Goal: Task Accomplishment & Management: Use online tool/utility

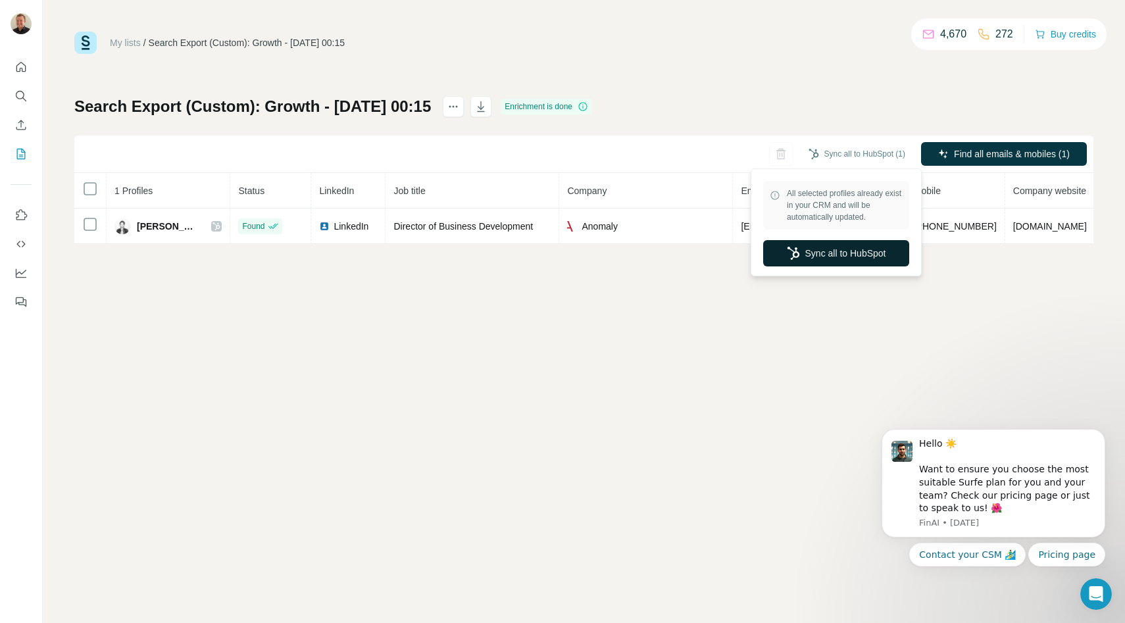
click at [834, 257] on button "Sync all to HubSpot" at bounding box center [836, 253] width 146 height 26
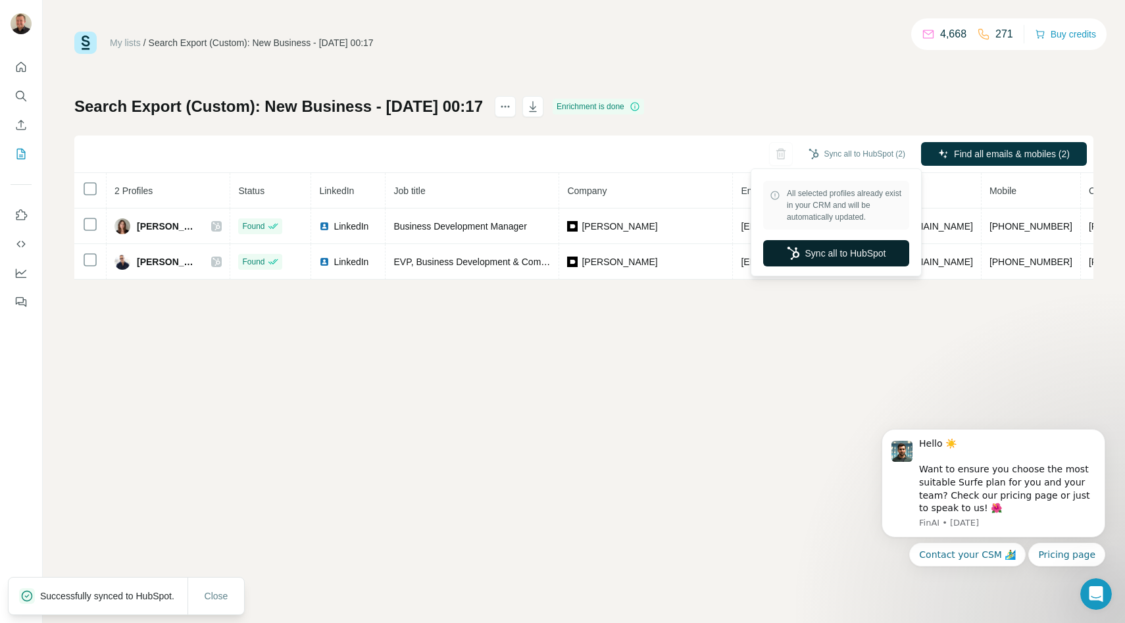
click at [832, 246] on button "Sync all to HubSpot" at bounding box center [836, 253] width 146 height 26
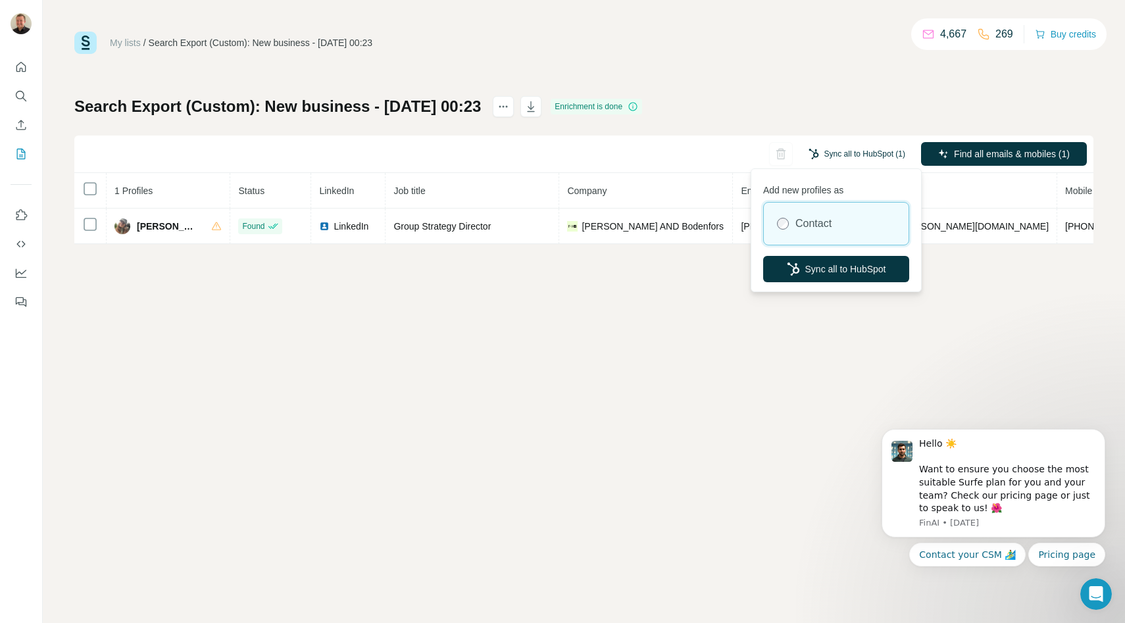
click at [824, 153] on button "Sync all to HubSpot (1)" at bounding box center [856, 154] width 115 height 20
click at [816, 265] on button "Sync all to HubSpot" at bounding box center [836, 269] width 146 height 26
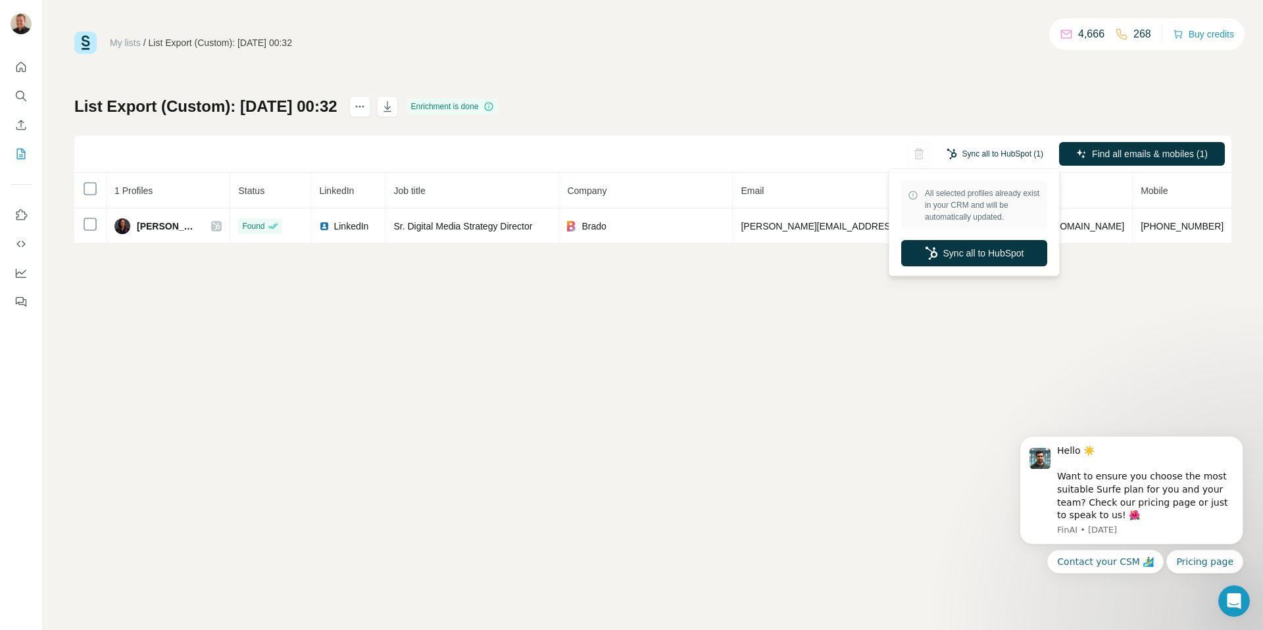
click at [999, 144] on button "Sync all to HubSpot (1)" at bounding box center [994, 154] width 115 height 20
click at [993, 260] on button "Sync all to HubSpot" at bounding box center [974, 253] width 146 height 26
click at [987, 261] on button "Sync all to HubSpot" at bounding box center [974, 253] width 146 height 26
click at [972, 253] on button "Sync all to HubSpot" at bounding box center [974, 253] width 146 height 26
click at [989, 155] on button "Sync all to HubSpot (1)" at bounding box center [994, 154] width 115 height 20
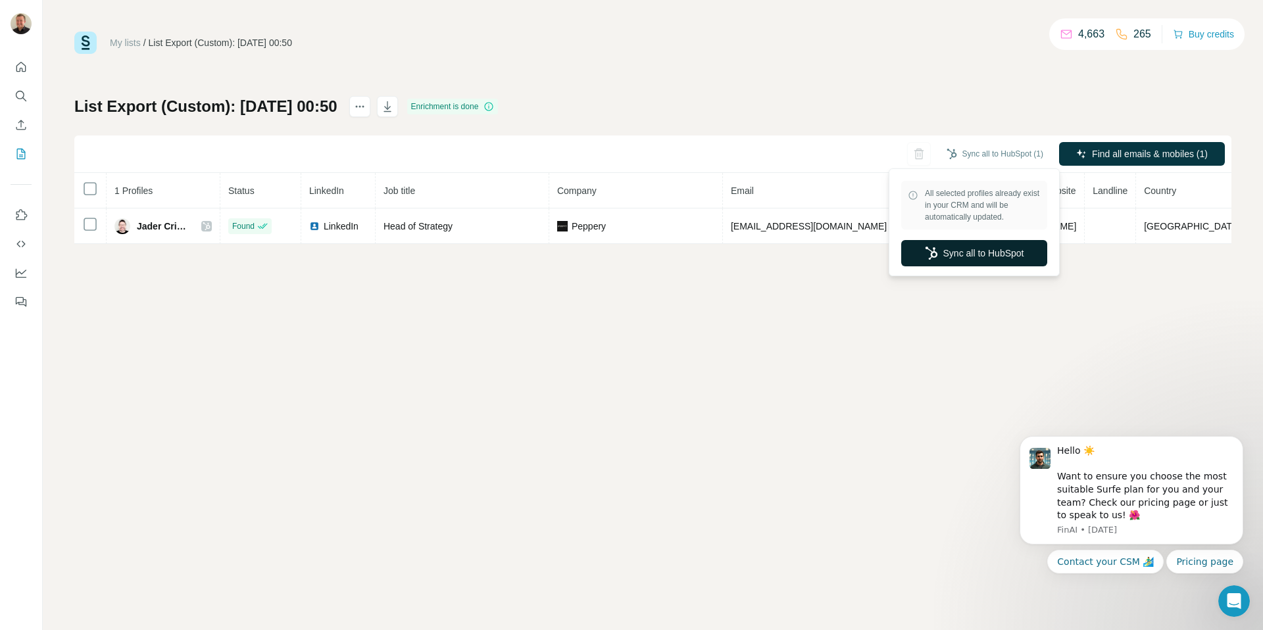
click at [974, 259] on button "Sync all to HubSpot" at bounding box center [974, 253] width 146 height 26
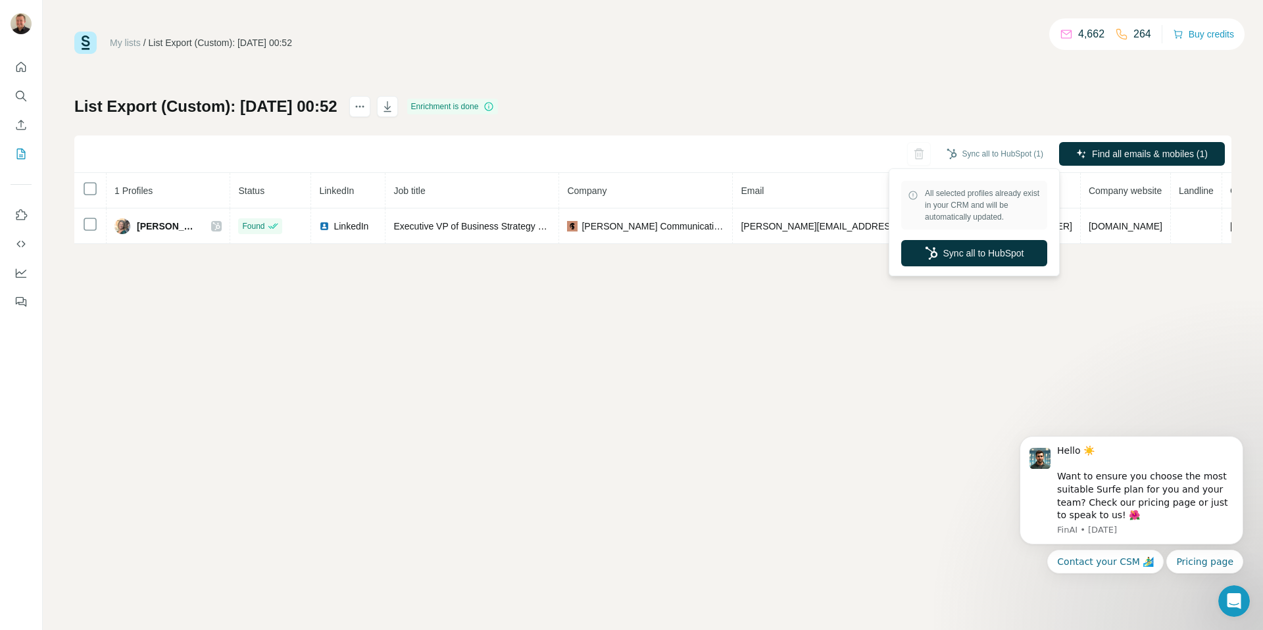
click at [1044, 168] on div "All selected profiles already exist in your CRM and will be automatically updat…" at bounding box center [974, 222] width 171 height 108
click at [1001, 246] on button "Sync all to HubSpot" at bounding box center [974, 253] width 146 height 26
click at [988, 158] on button "Sync all to HubSpot (1)" at bounding box center [994, 154] width 115 height 20
click at [972, 253] on button "Sync all to HubSpot" at bounding box center [974, 253] width 146 height 26
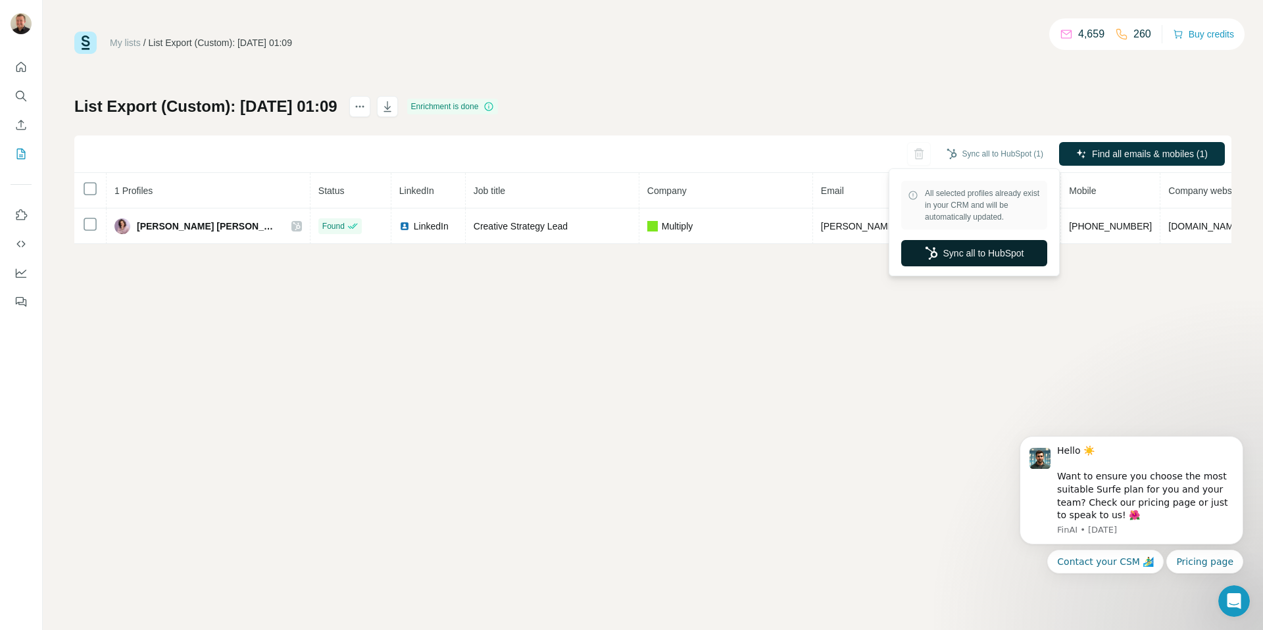
click at [969, 261] on button "Sync all to HubSpot" at bounding box center [974, 253] width 146 height 26
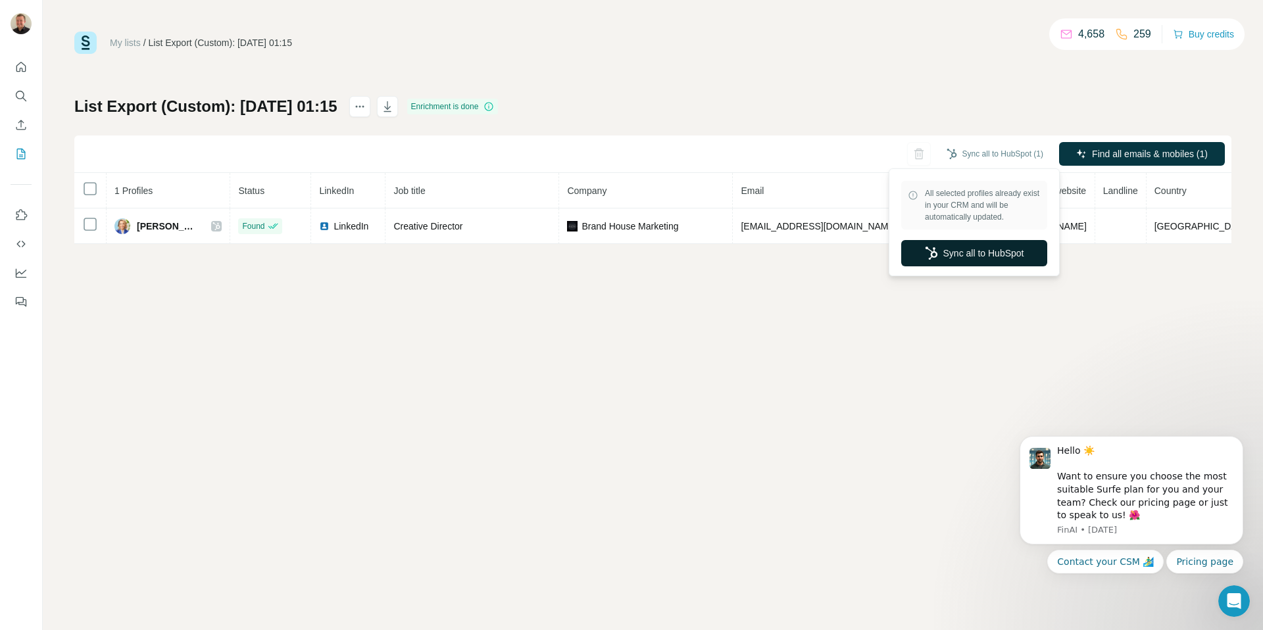
click at [963, 257] on button "Sync all to HubSpot" at bounding box center [974, 253] width 146 height 26
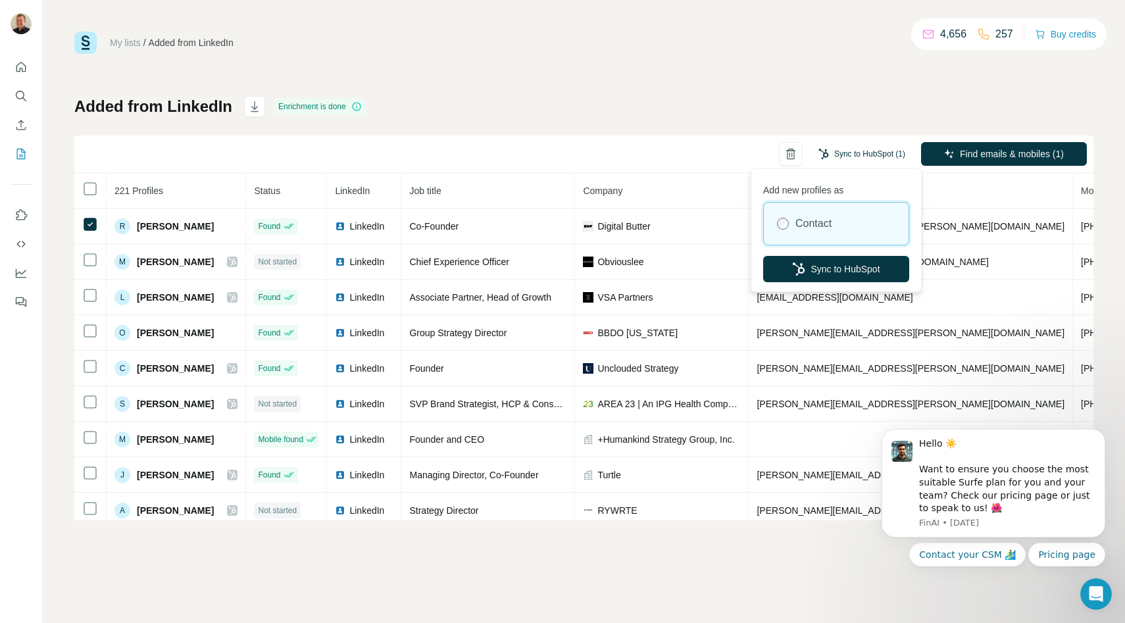
click at [868, 144] on button "Sync to HubSpot (1)" at bounding box center [861, 154] width 105 height 20
click at [828, 273] on button "Sync to HubSpot" at bounding box center [836, 269] width 146 height 26
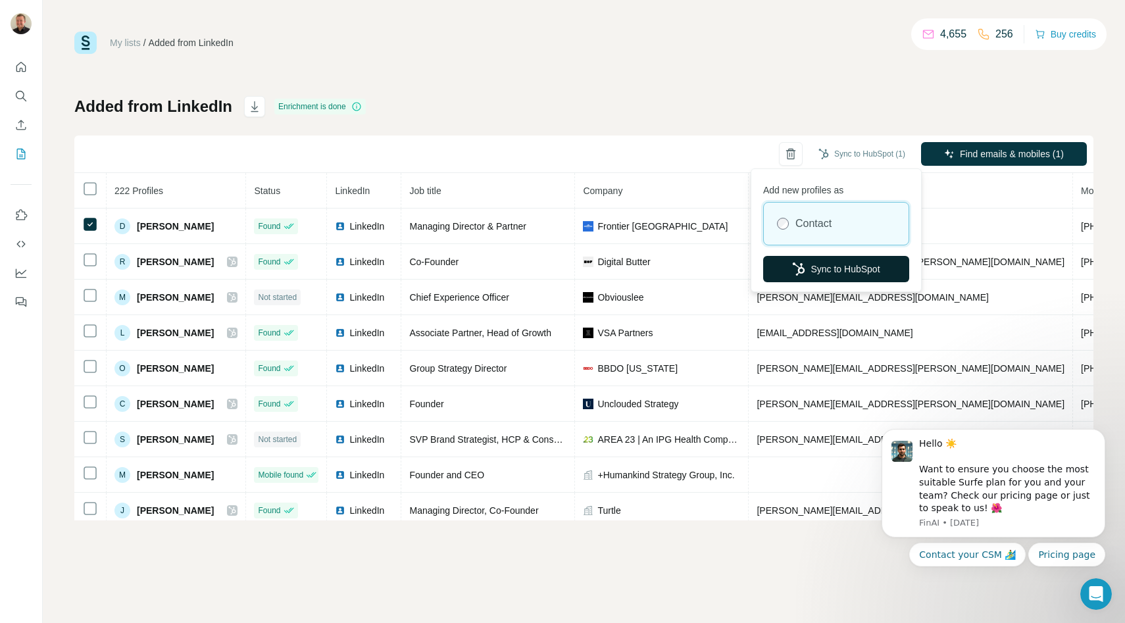
click at [820, 257] on button "Sync to HubSpot" at bounding box center [836, 269] width 146 height 26
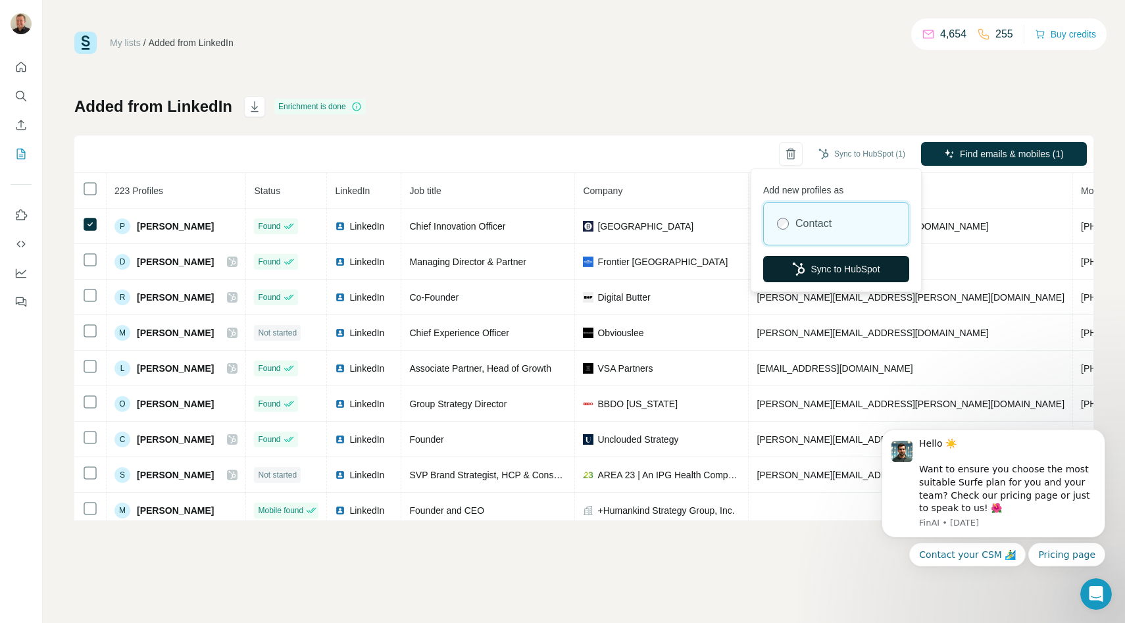
click at [821, 264] on button "Sync to HubSpot" at bounding box center [836, 269] width 146 height 26
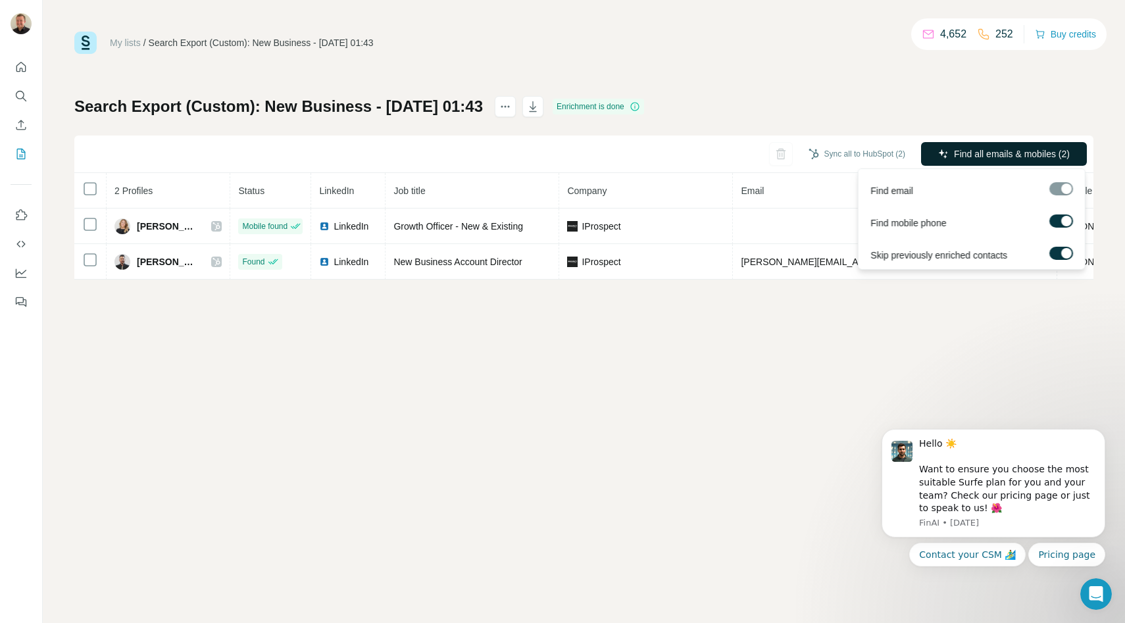
click at [941, 154] on icon "button" at bounding box center [943, 154] width 11 height 11
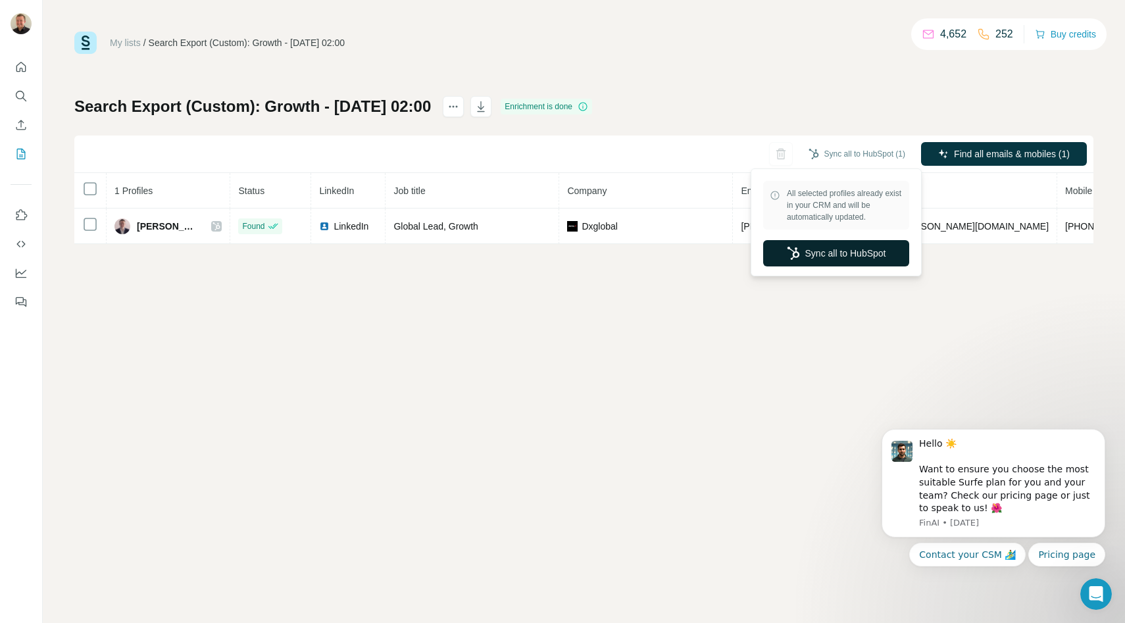
click at [848, 259] on button "Sync all to HubSpot" at bounding box center [836, 253] width 146 height 26
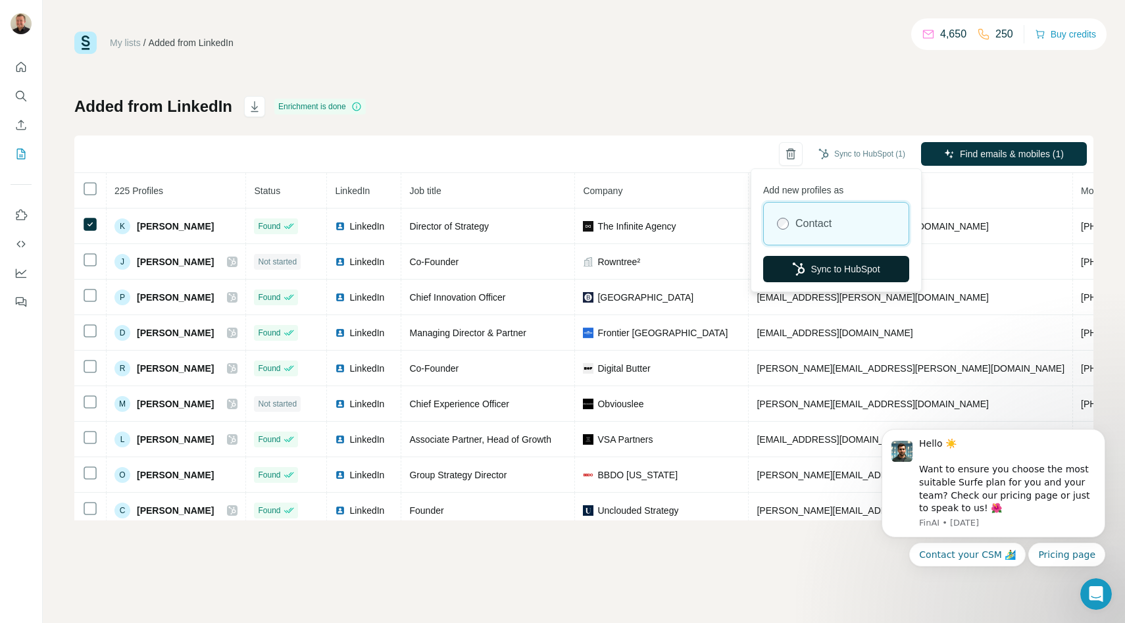
click at [837, 274] on button "Sync to HubSpot" at bounding box center [836, 269] width 146 height 26
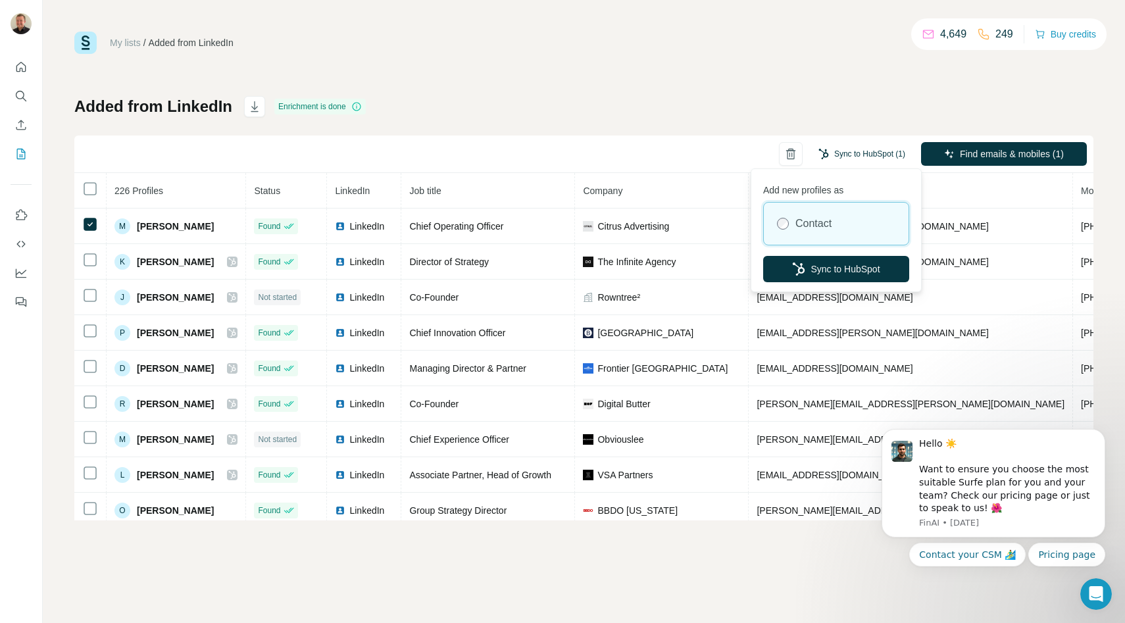
click at [865, 145] on button "Sync to HubSpot (1)" at bounding box center [861, 154] width 105 height 20
click at [850, 277] on button "Sync to HubSpot" at bounding box center [836, 269] width 146 height 26
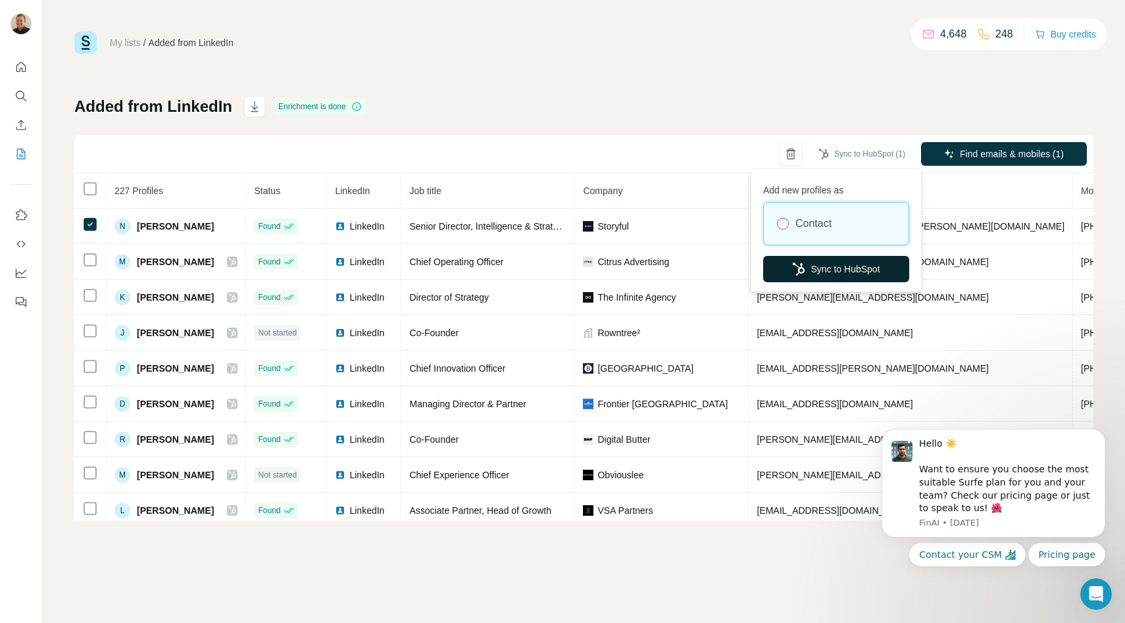
click at [847, 266] on button "Sync to HubSpot" at bounding box center [836, 269] width 146 height 26
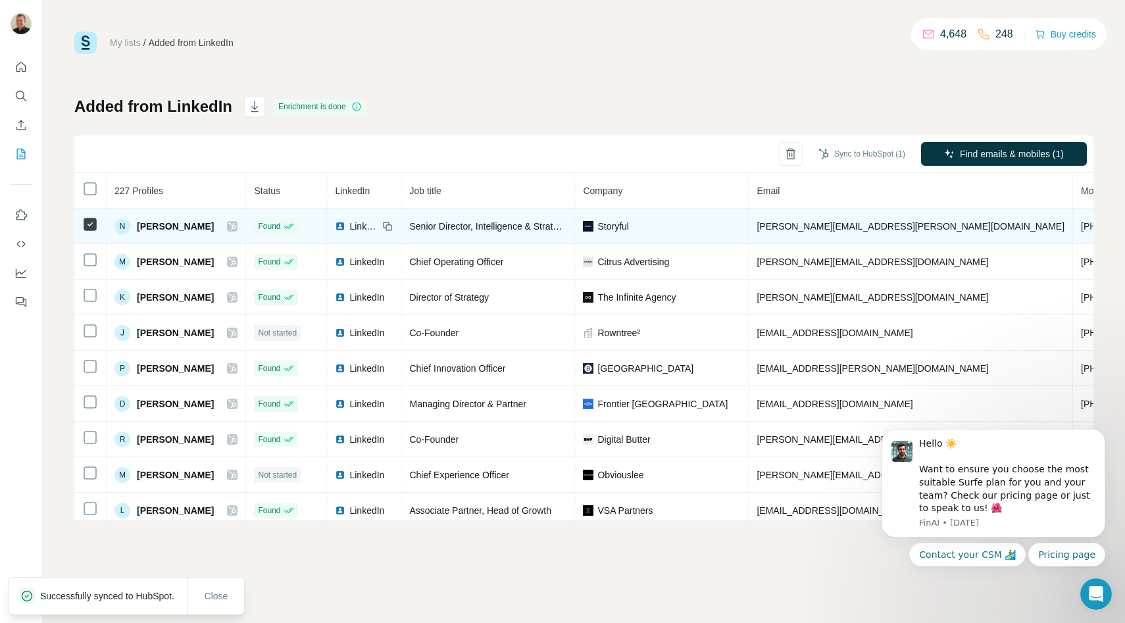
click at [232, 227] on icon at bounding box center [232, 226] width 8 height 11
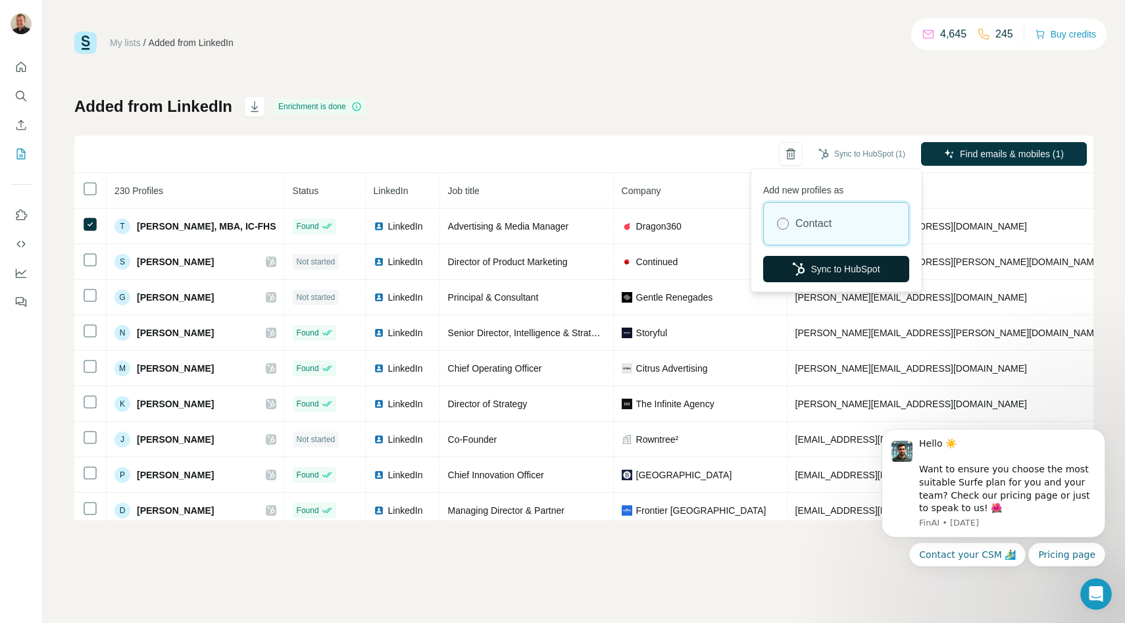
click at [858, 266] on button "Sync to HubSpot" at bounding box center [836, 269] width 146 height 26
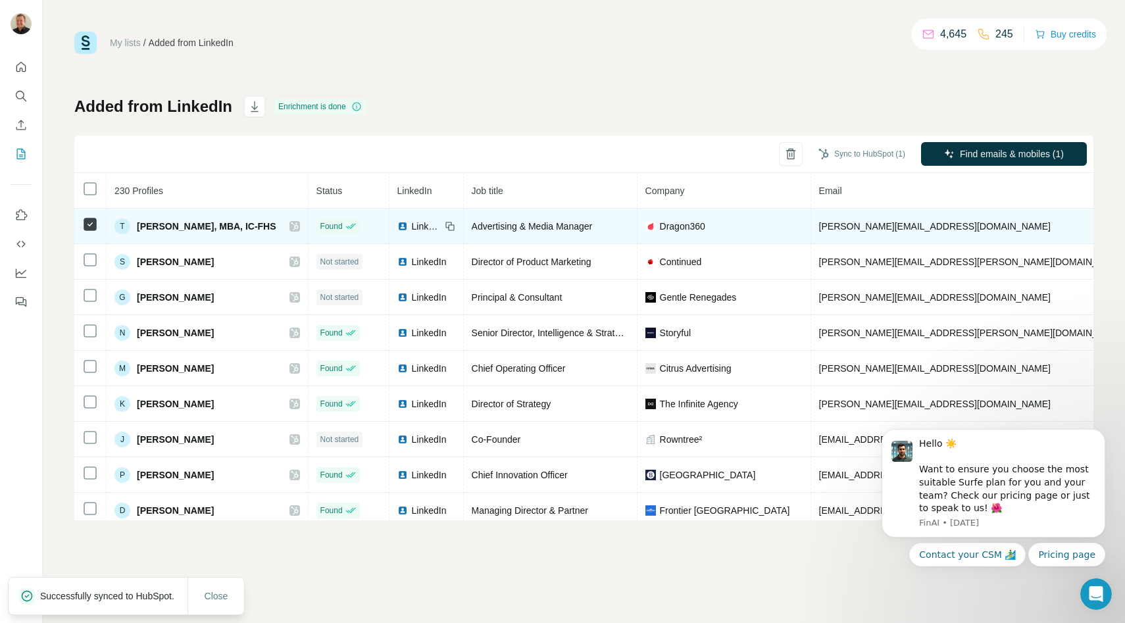
click at [293, 229] on icon at bounding box center [295, 226] width 8 height 11
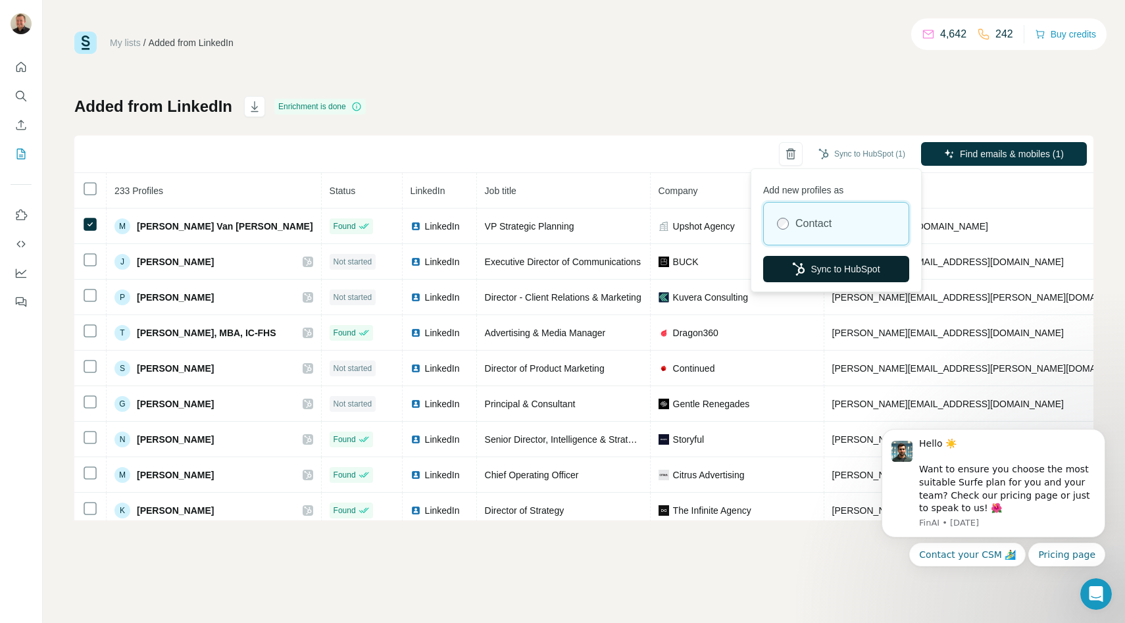
click at [827, 268] on button "Sync to HubSpot" at bounding box center [836, 269] width 146 height 26
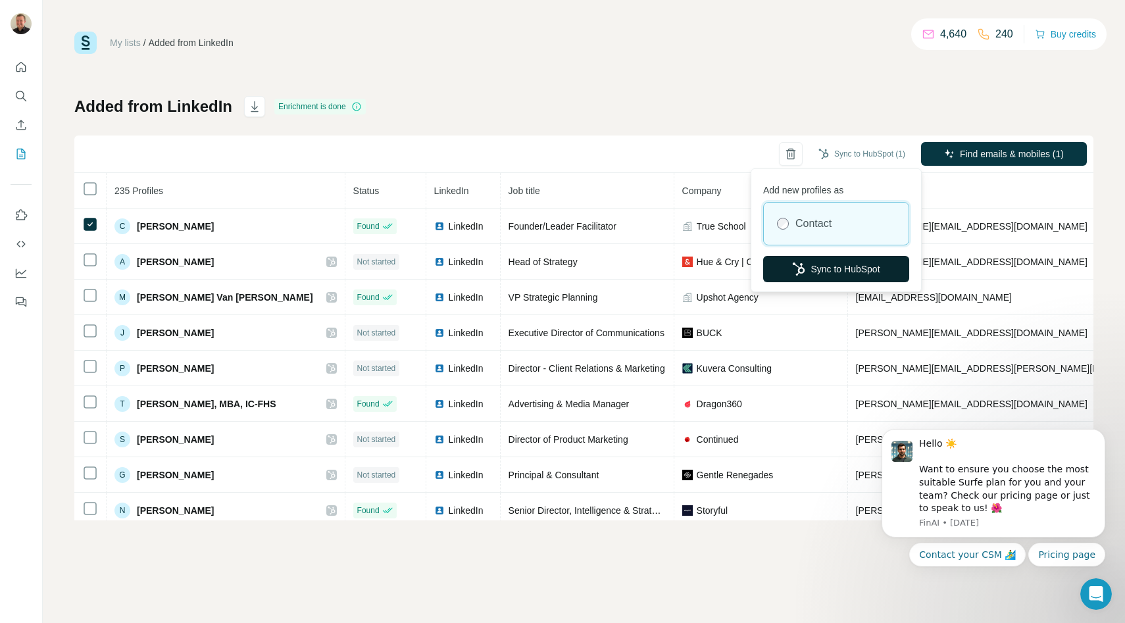
click at [826, 269] on button "Sync to HubSpot" at bounding box center [836, 269] width 146 height 26
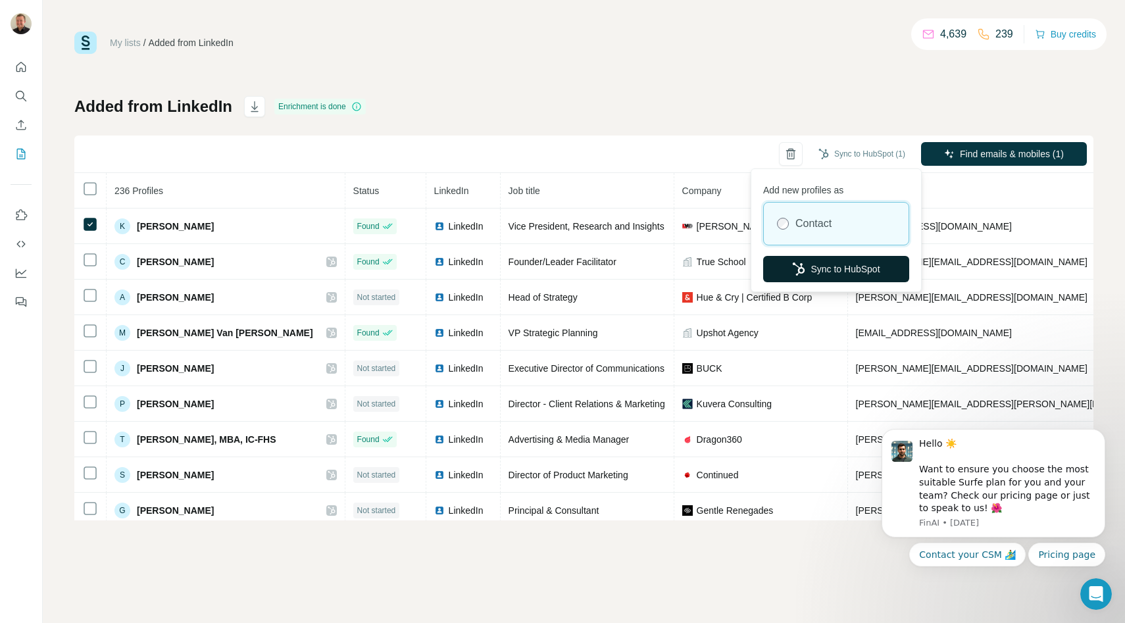
click at [862, 268] on button "Sync to HubSpot" at bounding box center [836, 269] width 146 height 26
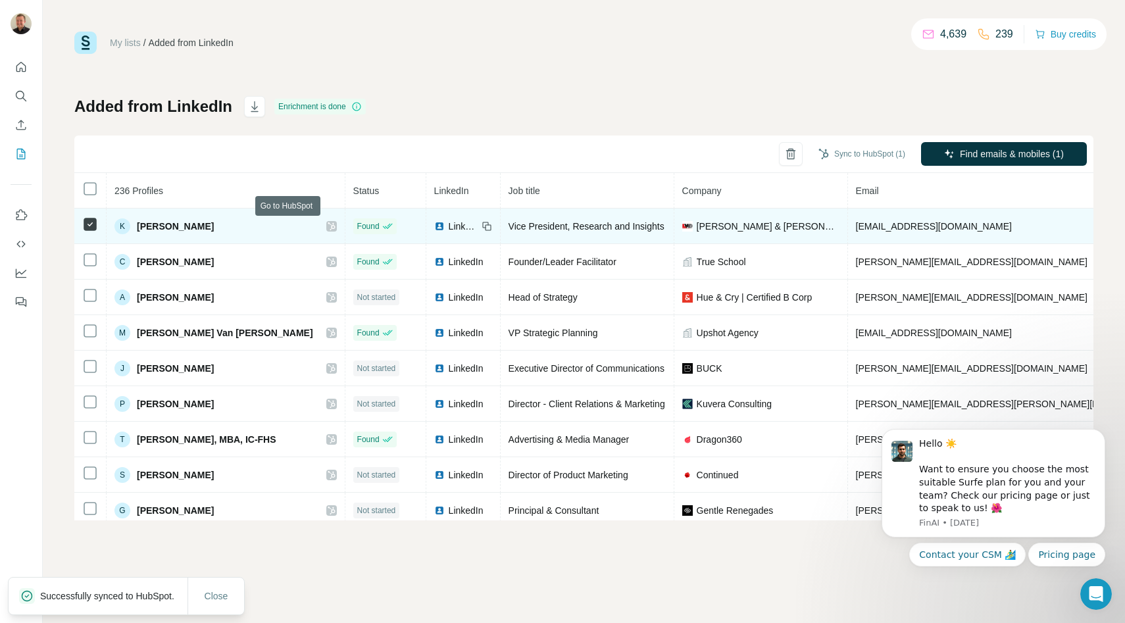
click at [328, 227] on icon at bounding box center [332, 226] width 8 height 11
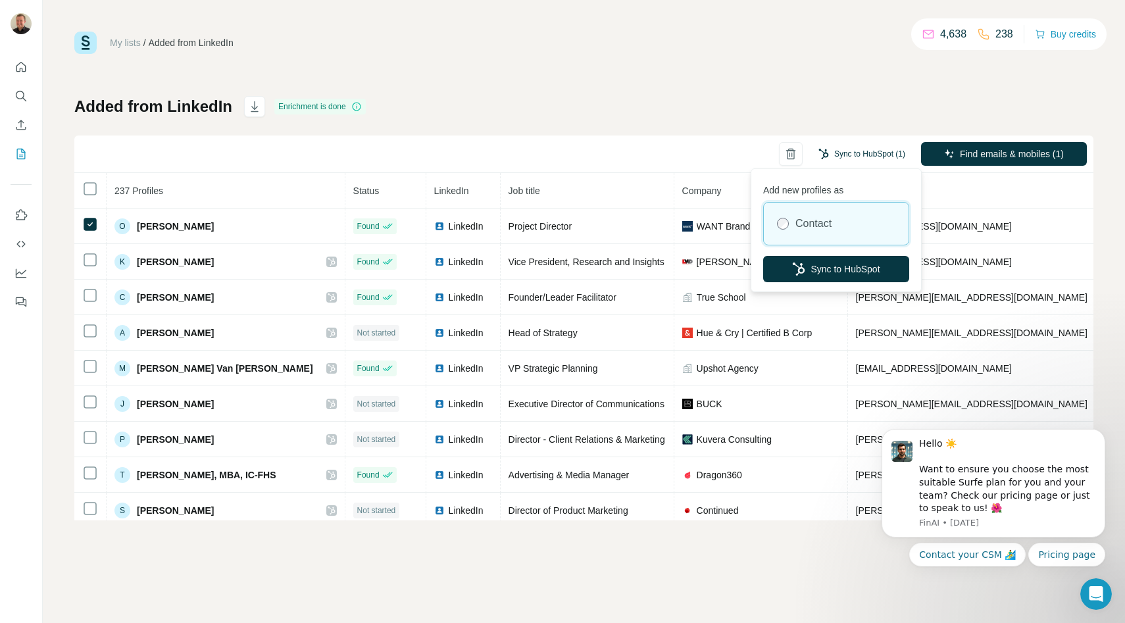
click at [864, 146] on button "Sync to HubSpot (1)" at bounding box center [861, 154] width 105 height 20
click at [832, 280] on button "Sync to HubSpot" at bounding box center [836, 269] width 146 height 26
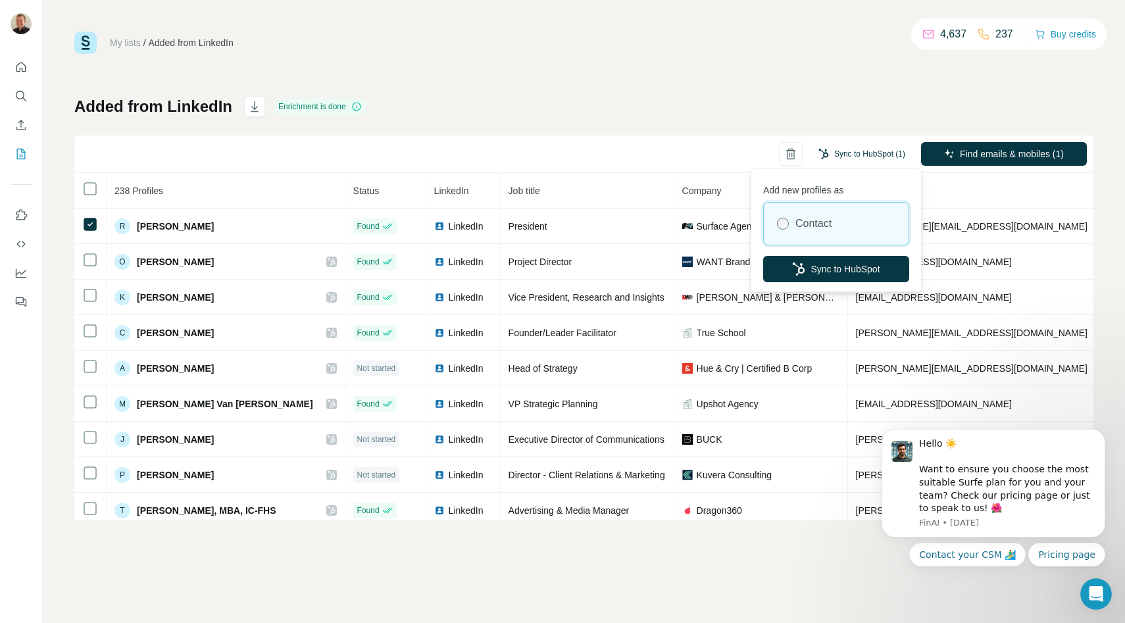
click at [865, 151] on button "Sync to HubSpot (1)" at bounding box center [861, 154] width 105 height 20
click at [853, 271] on button "Sync to HubSpot" at bounding box center [836, 269] width 146 height 26
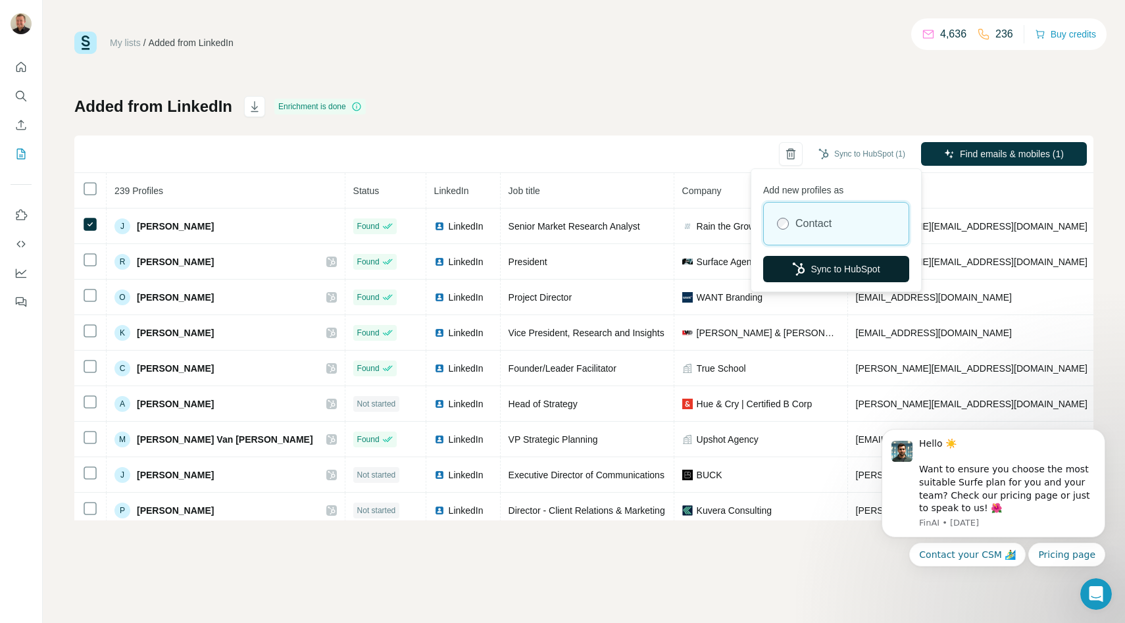
click at [828, 261] on button "Sync to HubSpot" at bounding box center [836, 269] width 146 height 26
